Goal: Obtain resource: Obtain resource

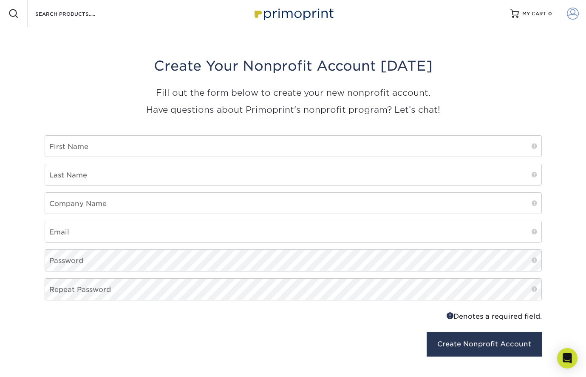
click at [569, 18] on span at bounding box center [573, 14] width 12 height 12
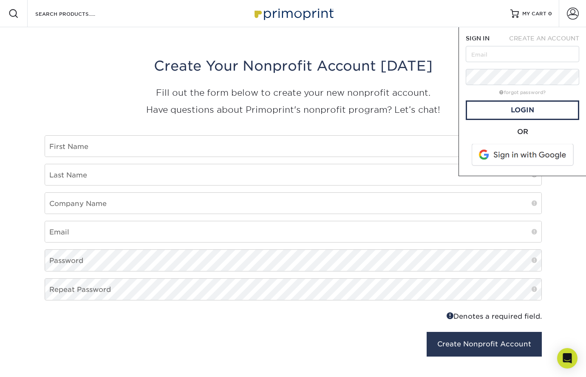
click at [433, 27] on div "Resources Menu Search Products Account SIGN IN CREATE AN ACCOUNT forgot passwor…" at bounding box center [293, 13] width 586 height 27
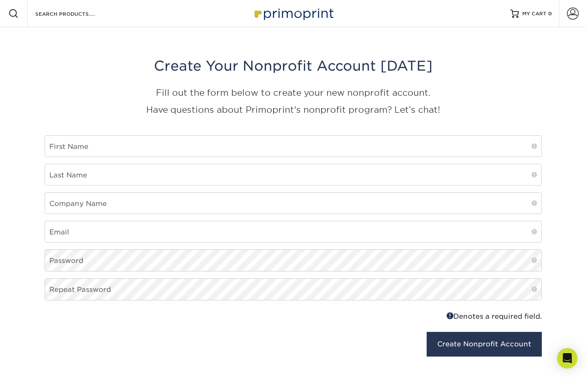
click at [278, 16] on img at bounding box center [293, 13] width 85 height 18
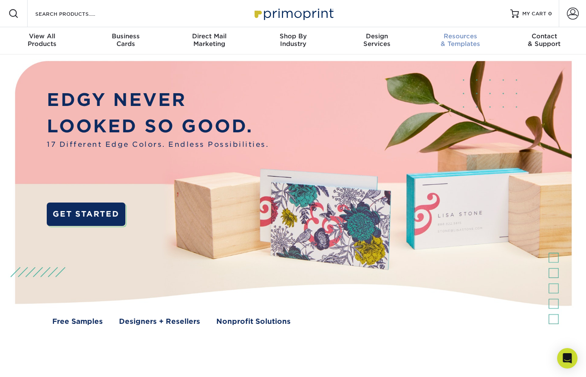
click at [456, 41] on div "Resources & Templates" at bounding box center [461, 39] width 84 height 15
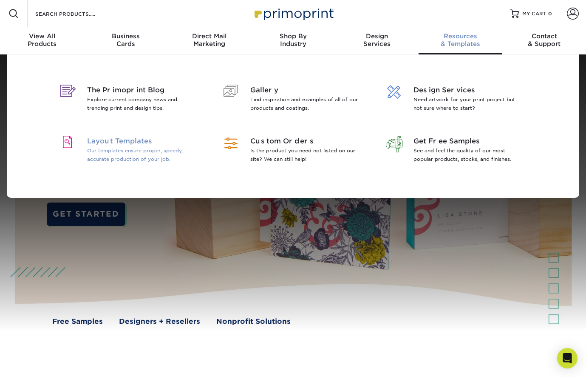
click at [141, 139] on span "Layout Templates" at bounding box center [142, 141] width 110 height 10
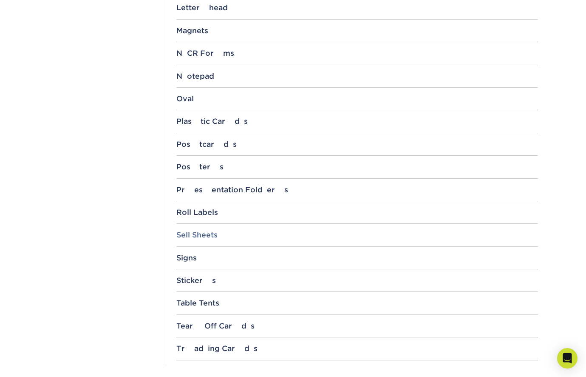
scroll to position [794, 0]
click at [197, 143] on div "Postcards" at bounding box center [357, 144] width 362 height 9
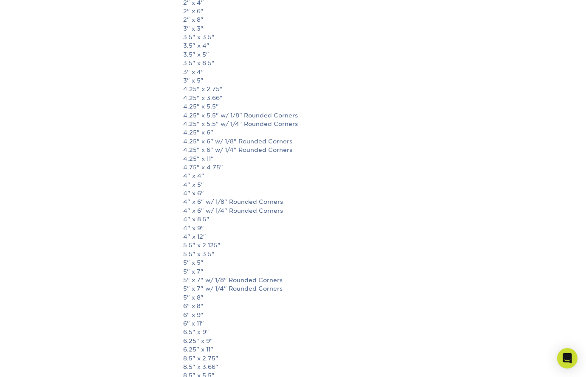
scroll to position [969, 0]
click at [205, 128] on link "4.25" x 6"" at bounding box center [198, 131] width 30 height 7
